Goal: Task Accomplishment & Management: Manage account settings

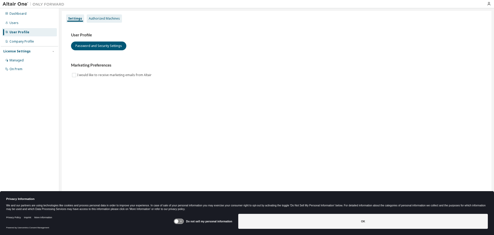
click at [116, 20] on div "Authorized Machines" at bounding box center [104, 18] width 31 height 4
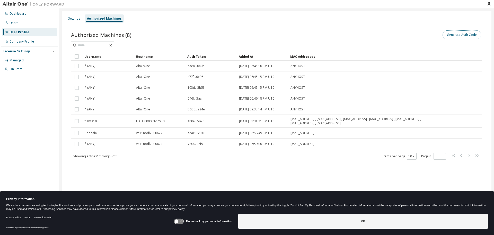
click at [466, 33] on button "Generate Auth Code" at bounding box center [462, 34] width 39 height 9
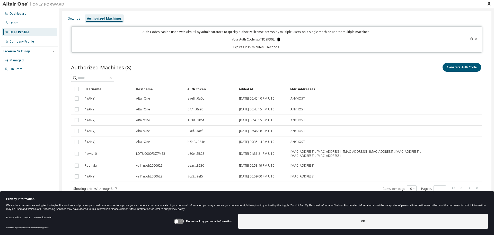
click at [280, 40] on icon at bounding box center [278, 40] width 3 height 4
